Goal: Information Seeking & Learning: Check status

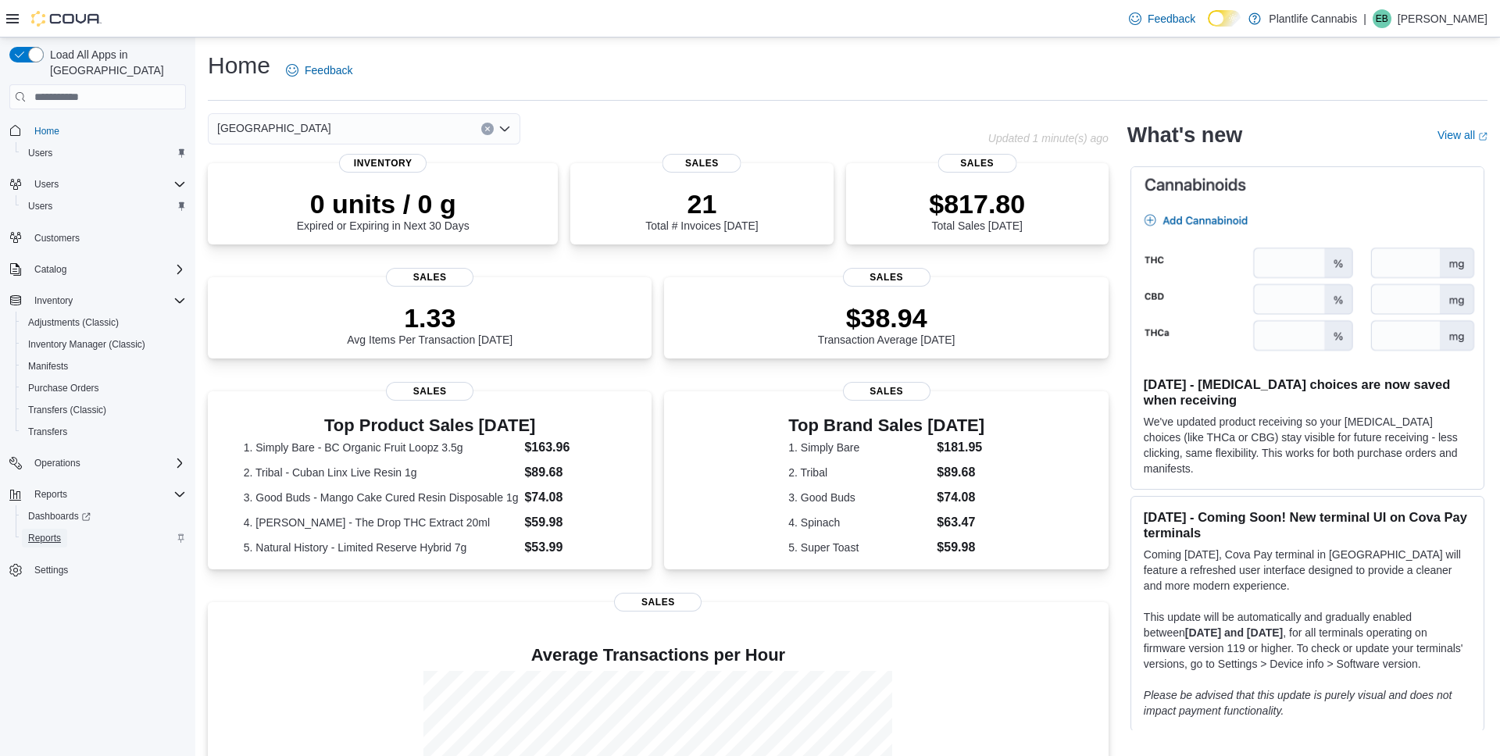
click at [49, 532] on span "Reports" at bounding box center [44, 538] width 33 height 12
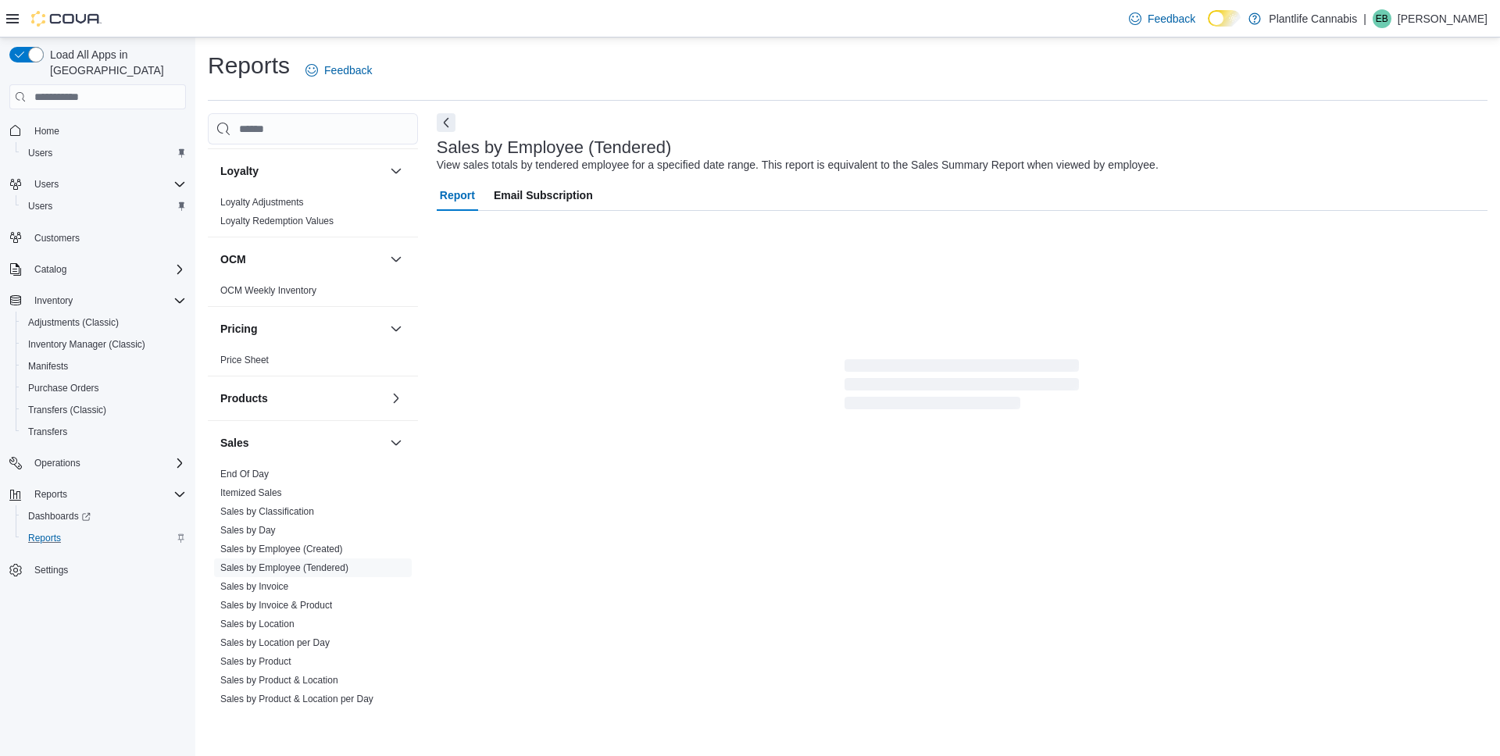
scroll to position [656, 0]
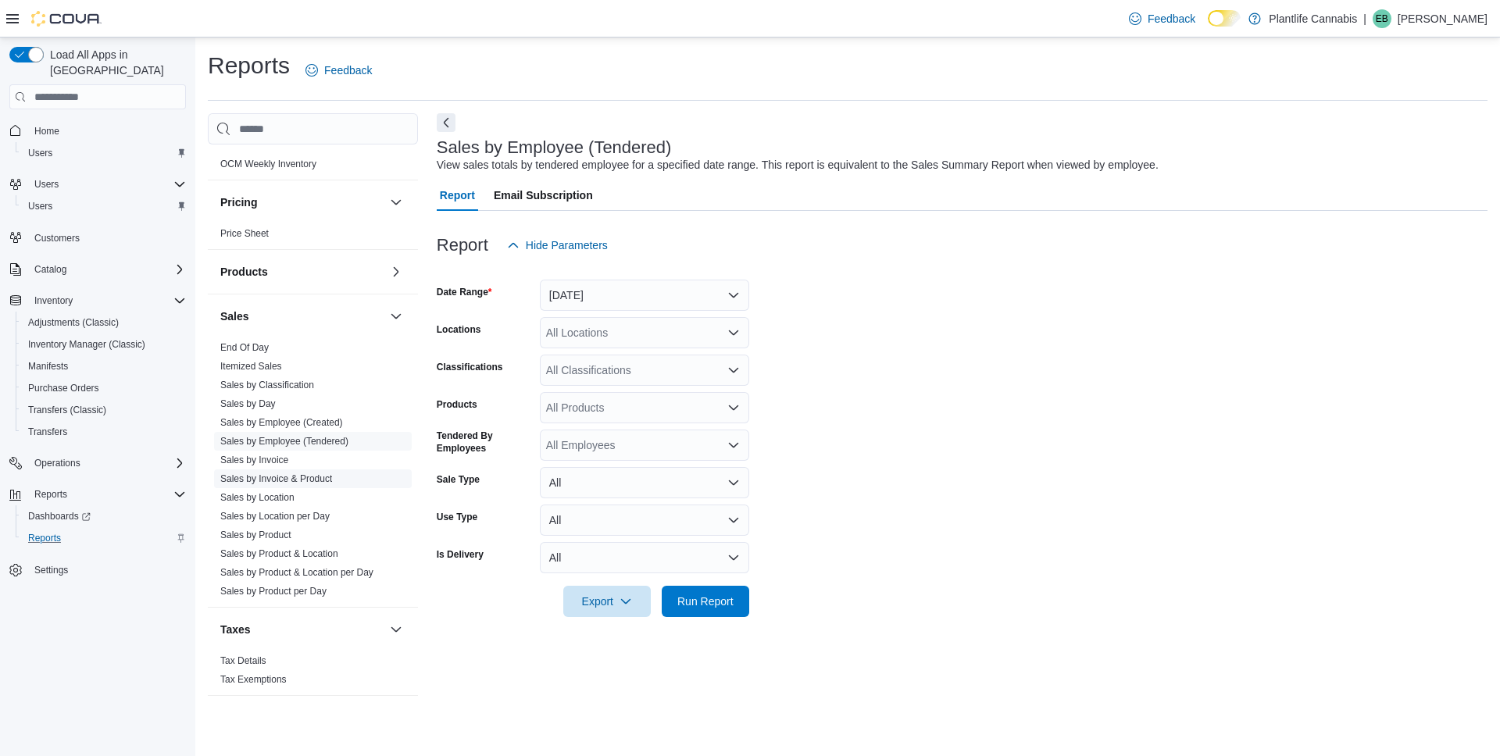
click at [294, 476] on link "Sales by Invoice & Product" at bounding box center [276, 478] width 112 height 11
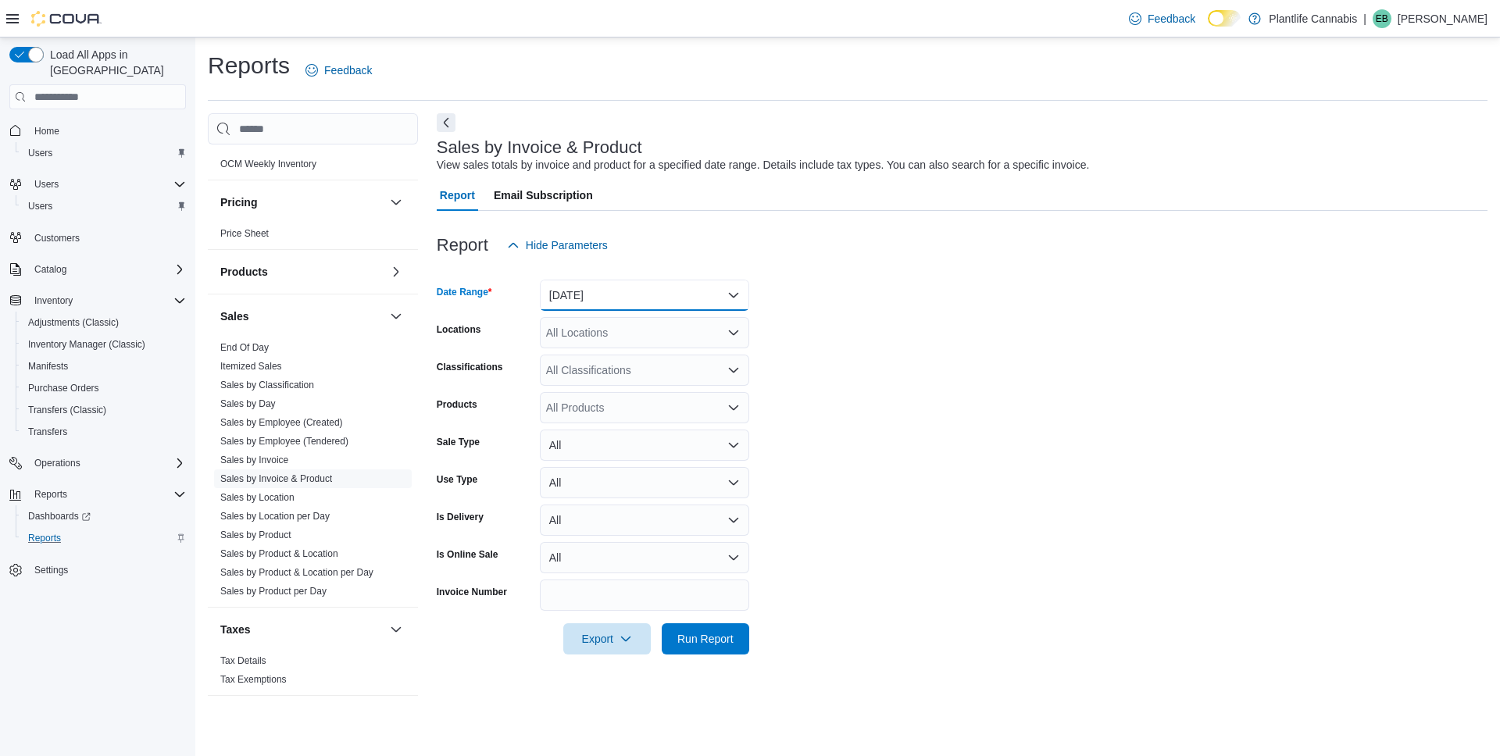
click at [599, 302] on button "Yesterday" at bounding box center [644, 295] width 209 height 31
click at [628, 355] on span "[DATE]" at bounding box center [654, 357] width 178 height 19
click at [620, 340] on div "All Locations" at bounding box center [644, 332] width 209 height 31
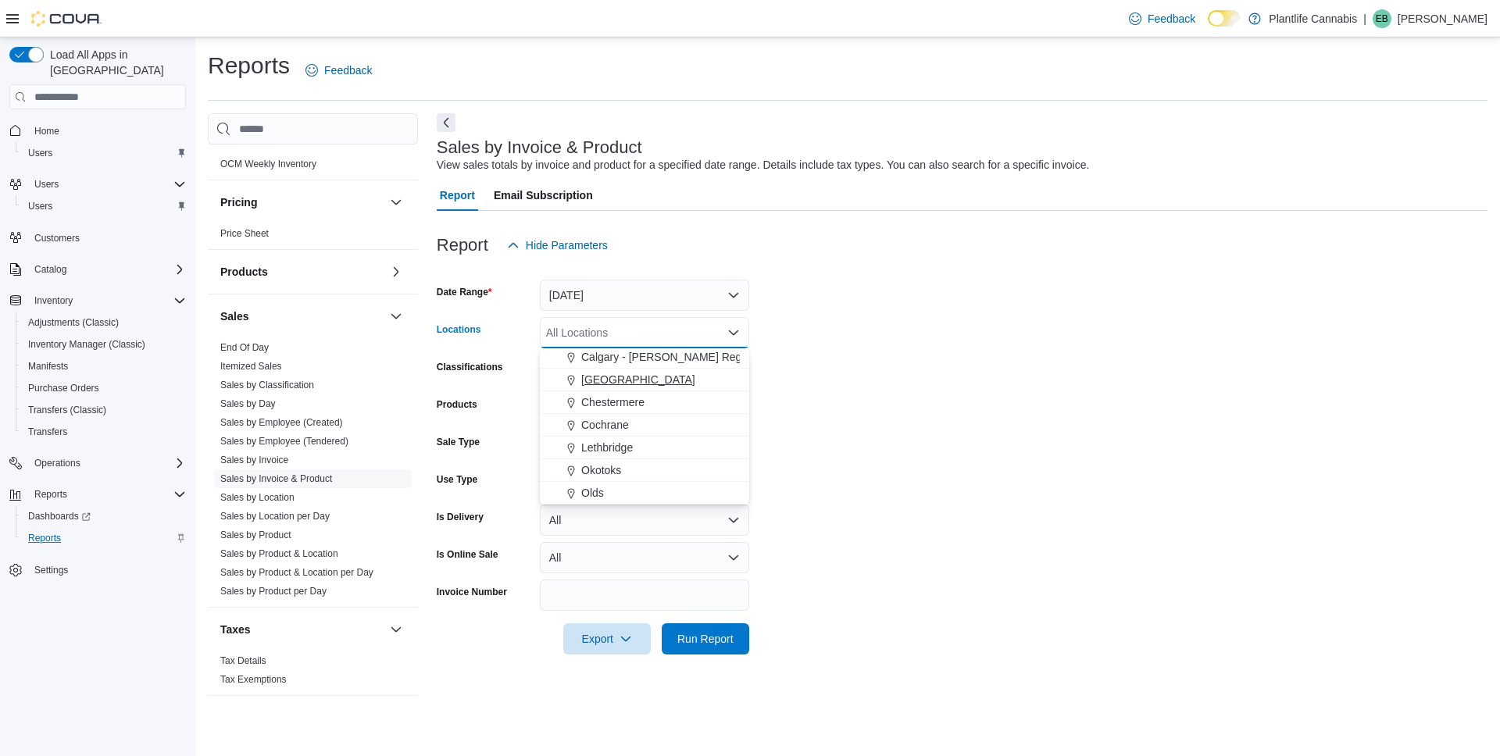
click at [683, 384] on span "Calgary - University District" at bounding box center [638, 380] width 114 height 16
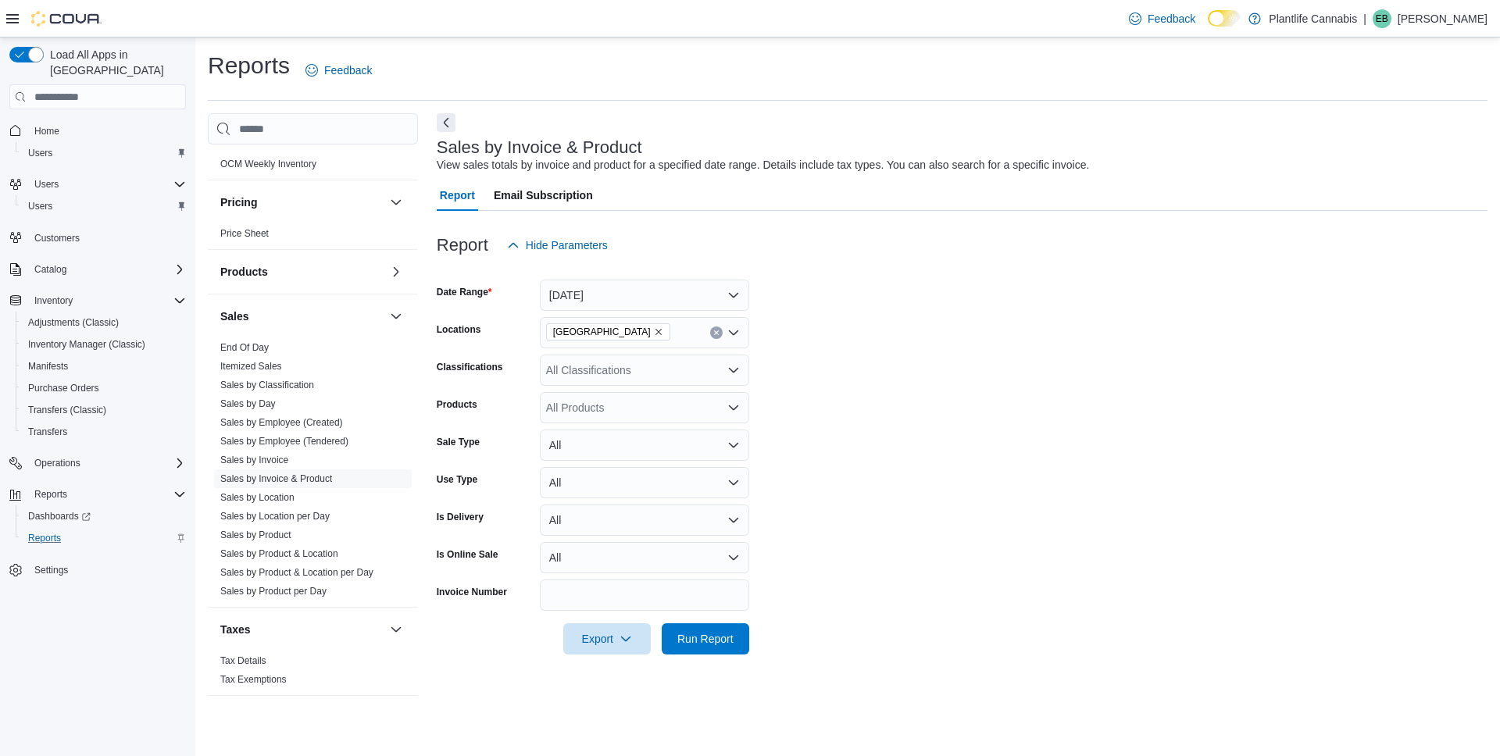
click at [763, 372] on form "Date Range Today Locations Calgary - University District Classifications All Cl…" at bounding box center [962, 458] width 1051 height 394
click at [737, 630] on span "Run Report" at bounding box center [705, 638] width 69 height 31
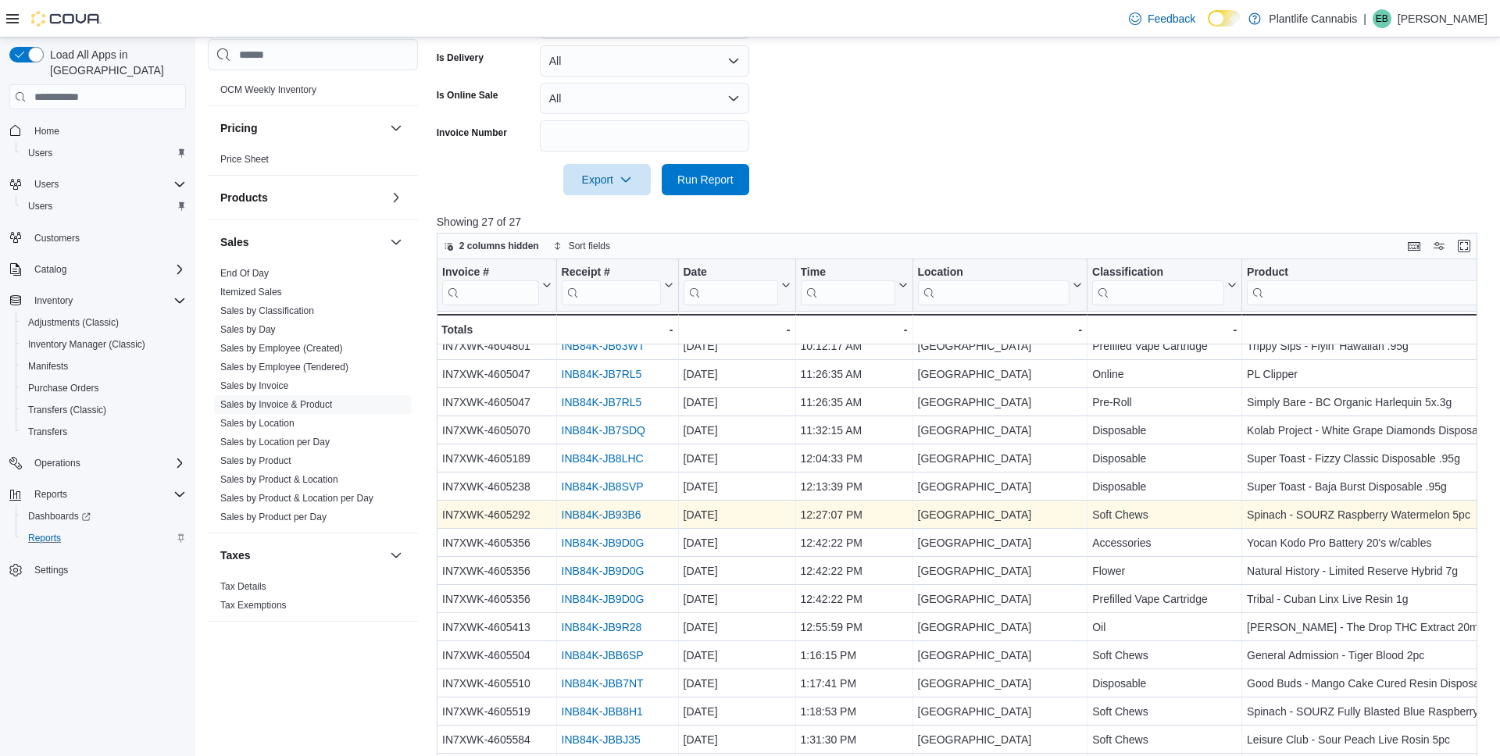
scroll to position [41, 0]
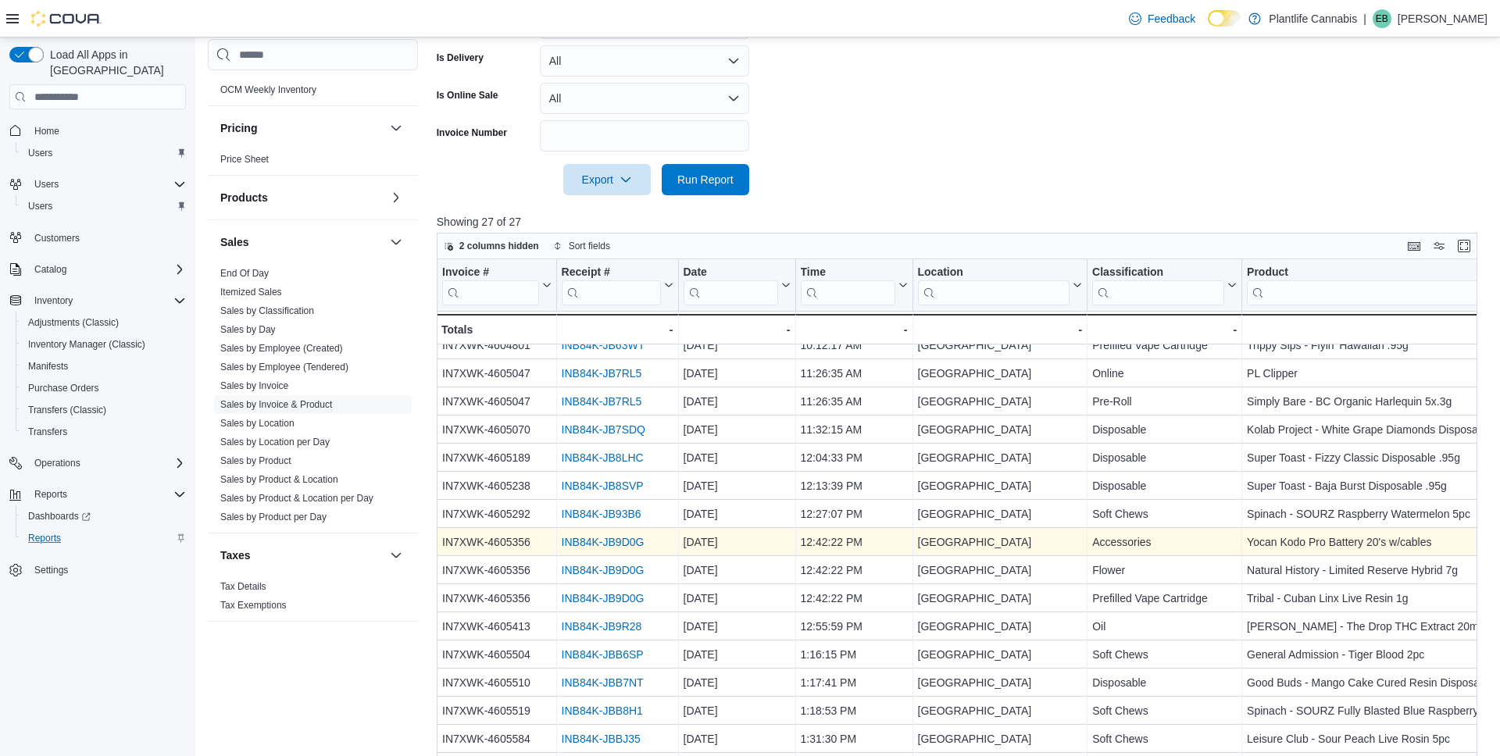
click at [605, 545] on link "INB84K-JB9D0G" at bounding box center [602, 543] width 83 height 12
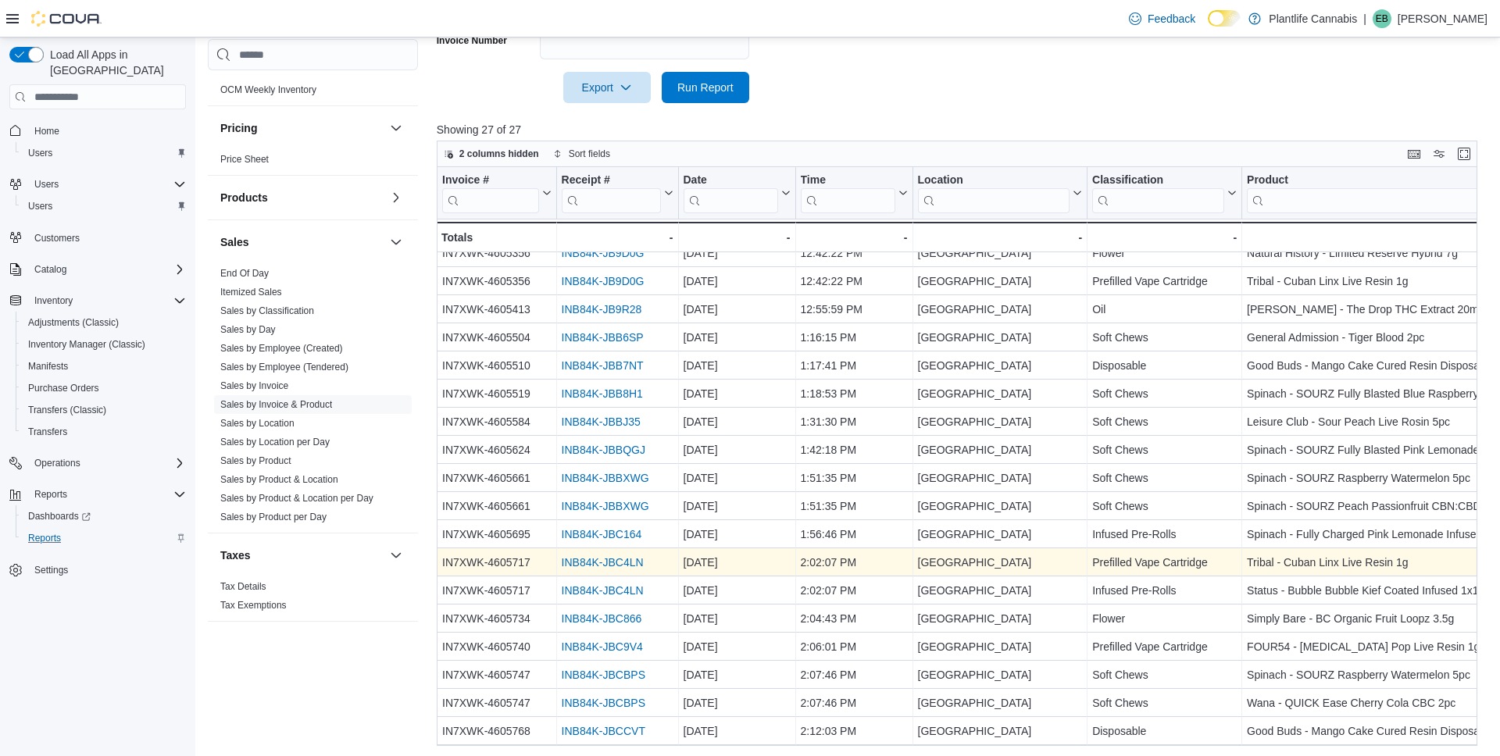
scroll to position [554, 0]
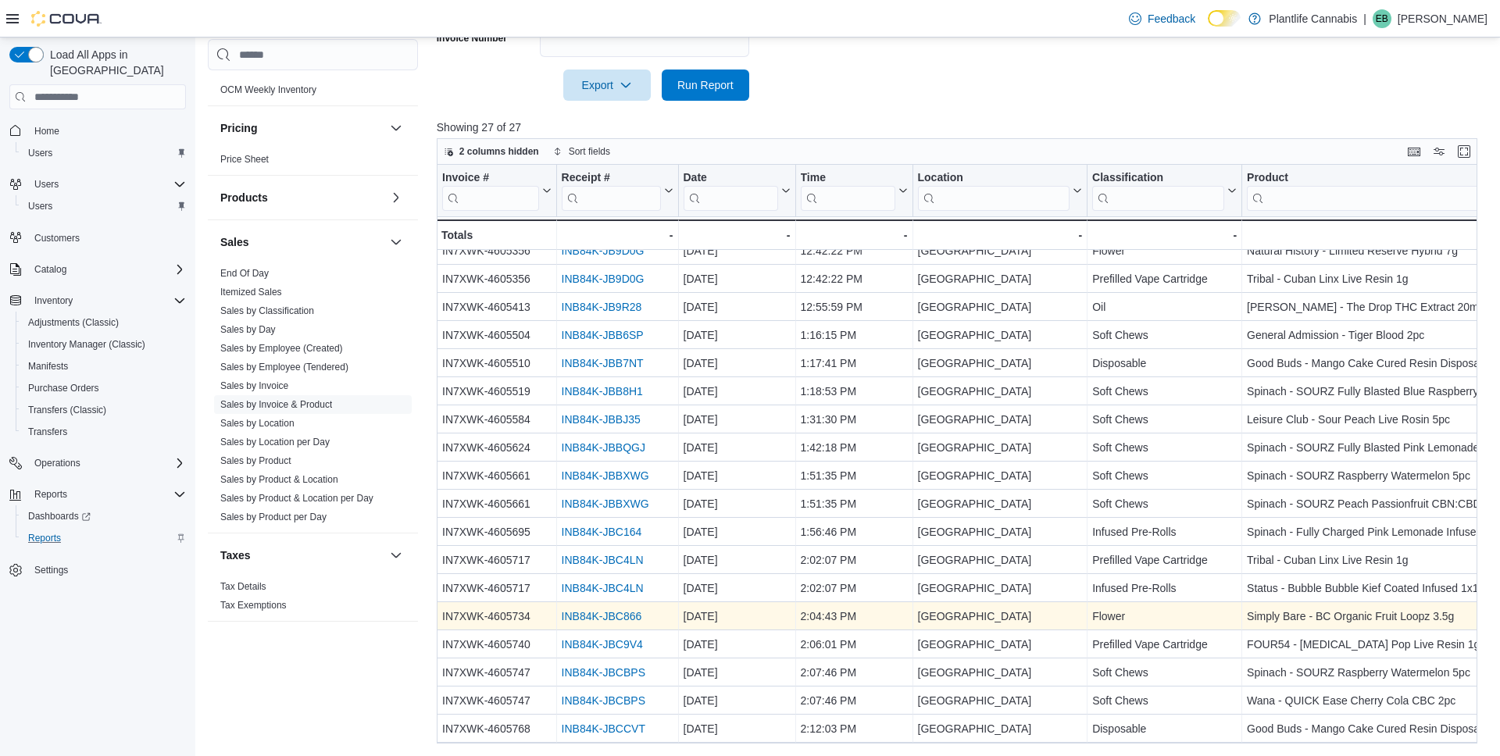
click at [594, 613] on link "INB84K-JBC866" at bounding box center [601, 617] width 80 height 12
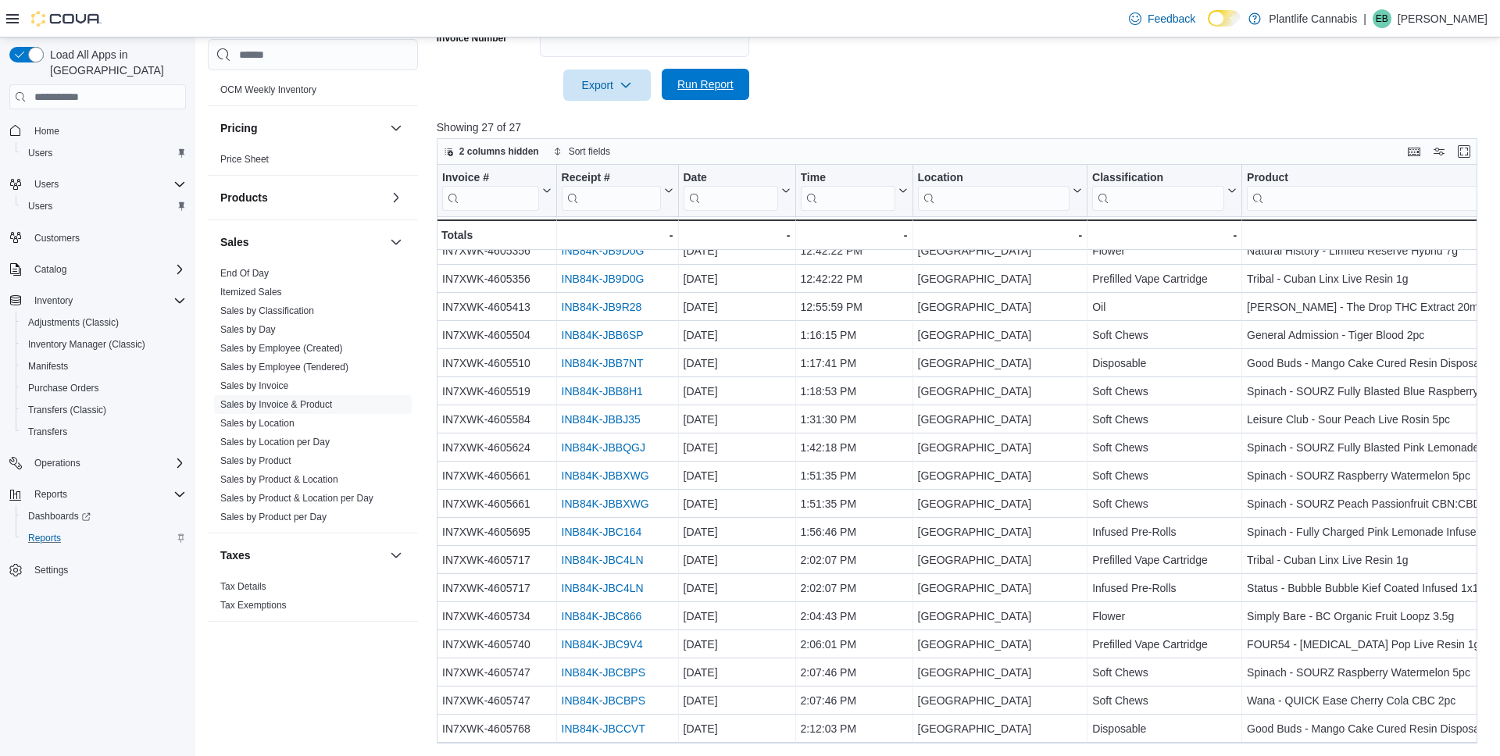
click at [710, 85] on span "Run Report" at bounding box center [705, 85] width 56 height 16
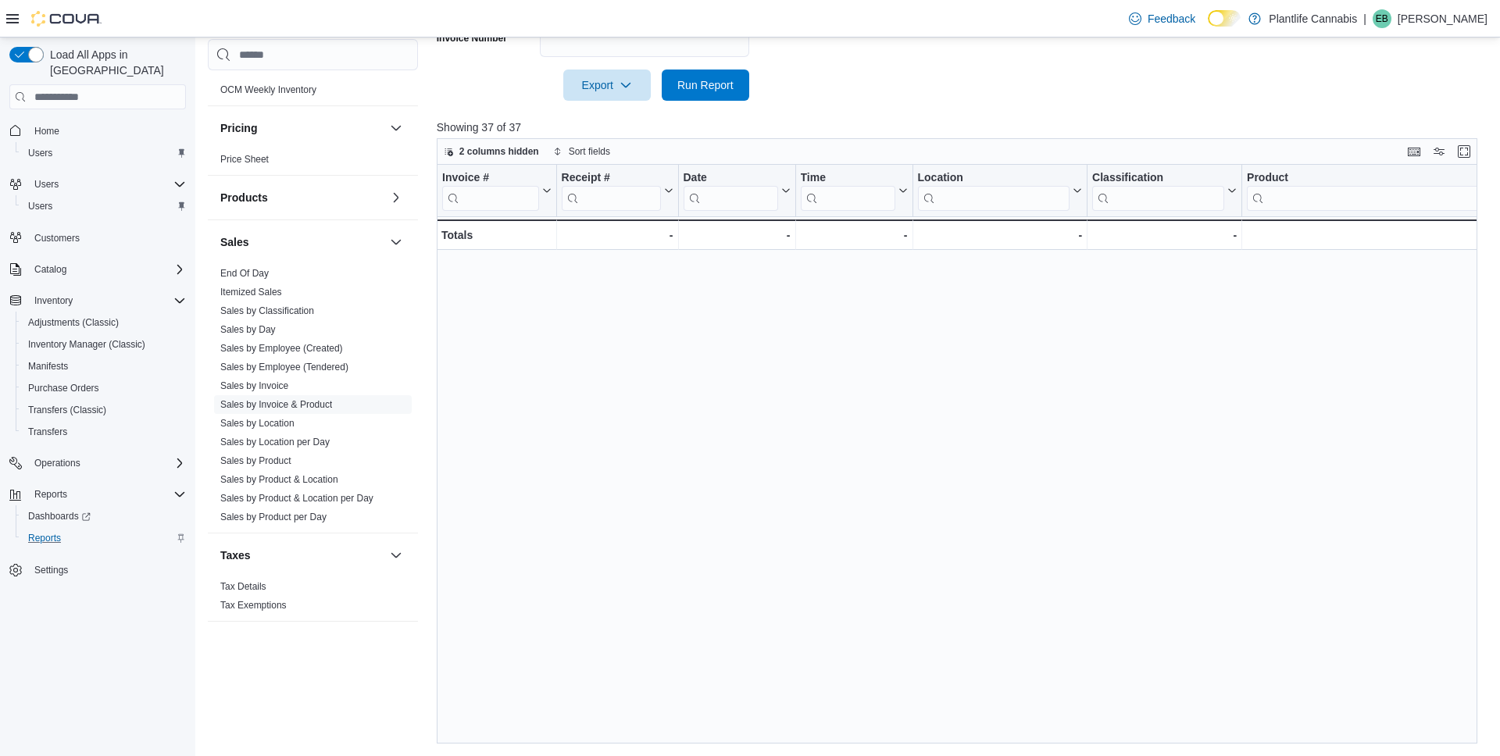
scroll to position [548, 0]
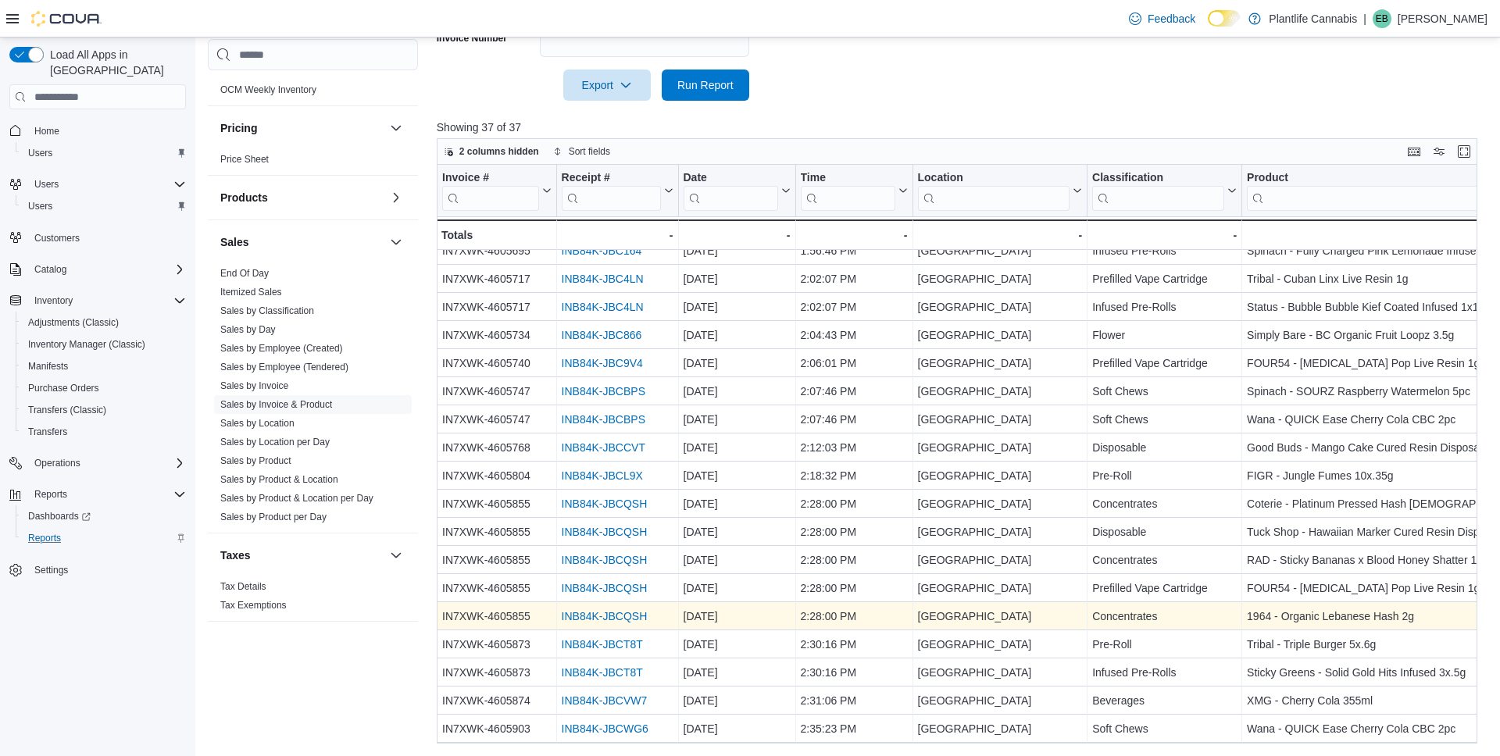
click at [616, 614] on link "INB84K-JBCQSH" at bounding box center [604, 617] width 86 height 12
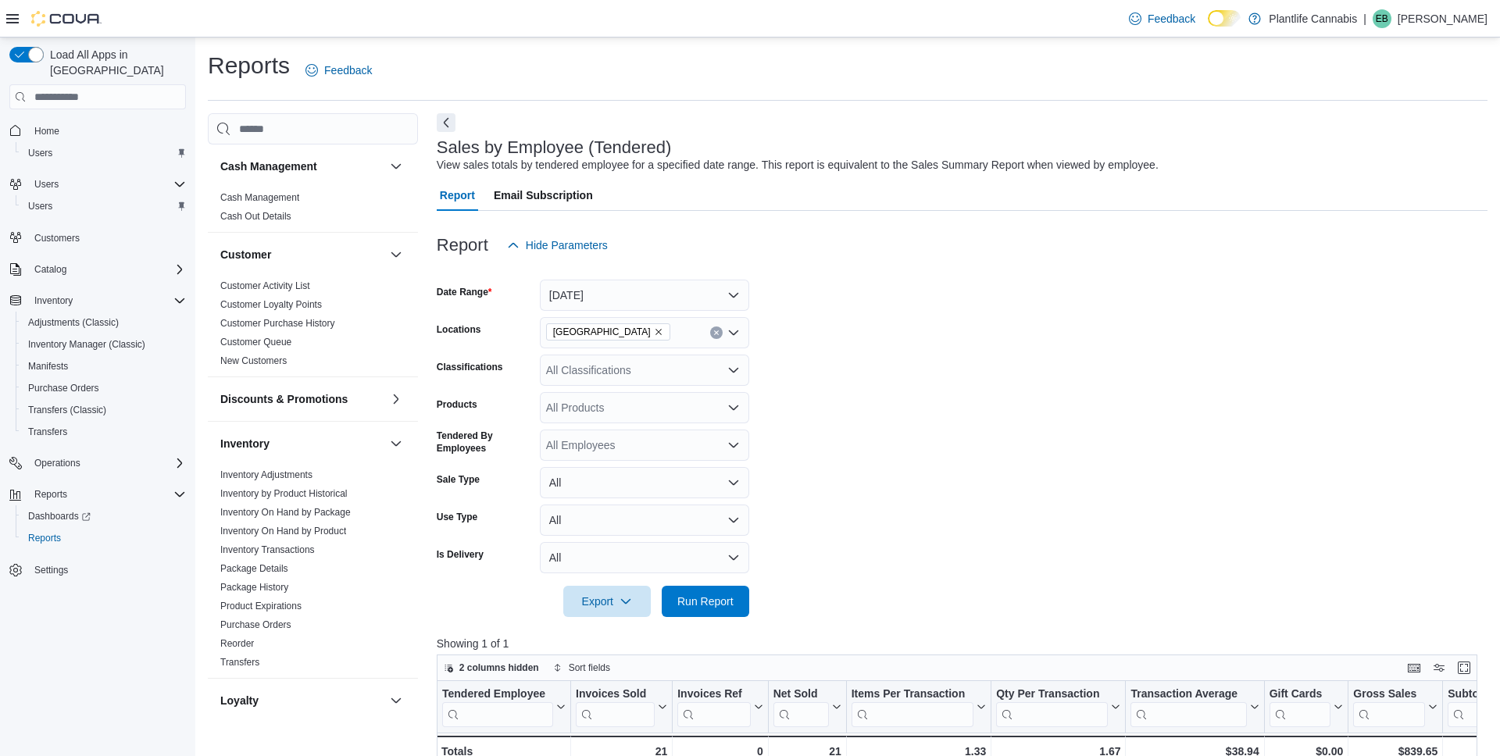
scroll to position [516, 0]
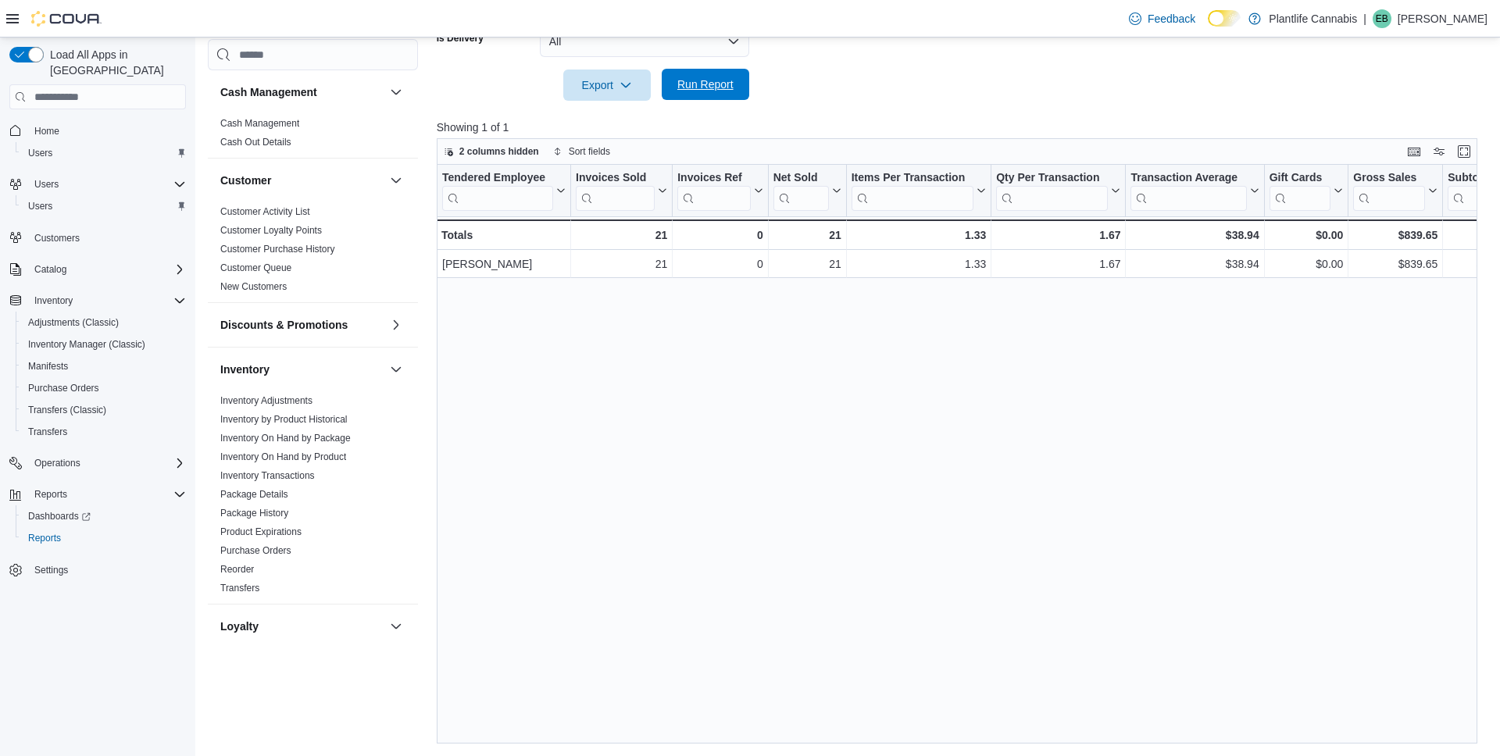
drag, startPoint x: 665, startPoint y: 83, endPoint x: 684, endPoint y: 96, distance: 23.6
click at [665, 83] on button "Run Report" at bounding box center [705, 84] width 87 height 31
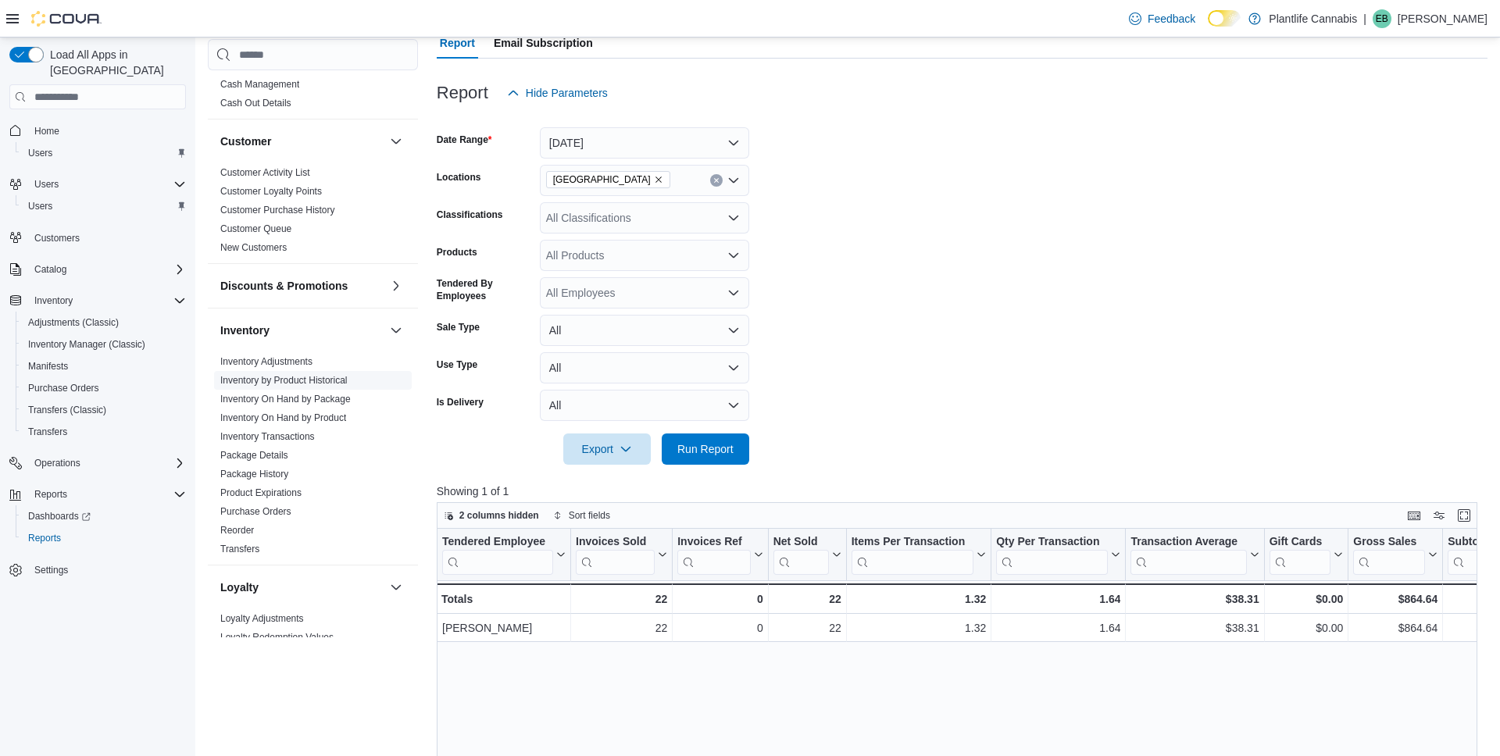
scroll to position [34, 0]
click at [30, 122] on link "Home" at bounding box center [46, 131] width 37 height 19
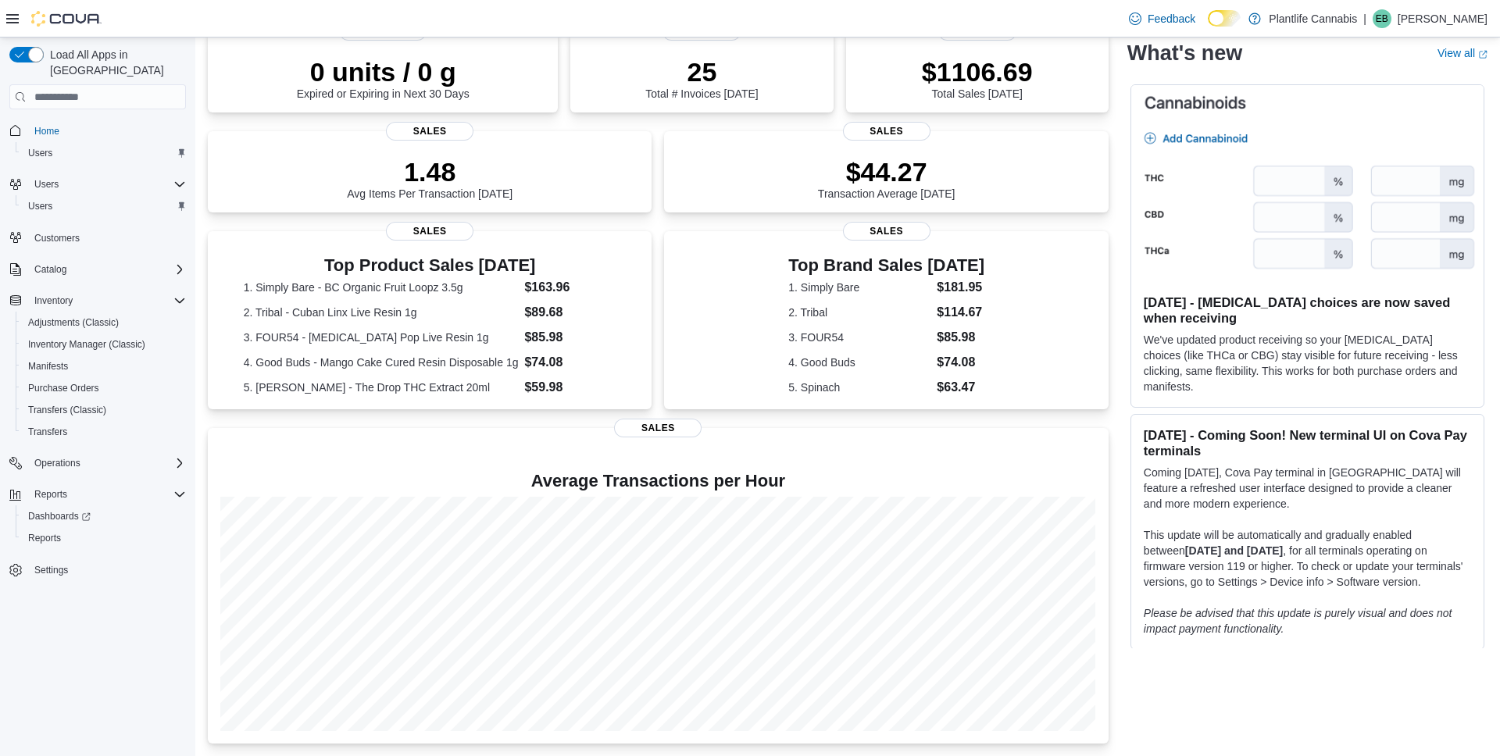
scroll to position [162, 0]
